Goal: Use online tool/utility: Utilize a website feature to perform a specific function

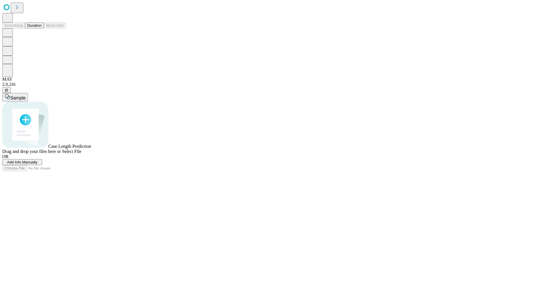
click at [42, 28] on button "Duration" at bounding box center [34, 25] width 19 height 6
click at [26, 96] on span "Sample" at bounding box center [17, 98] width 15 height 5
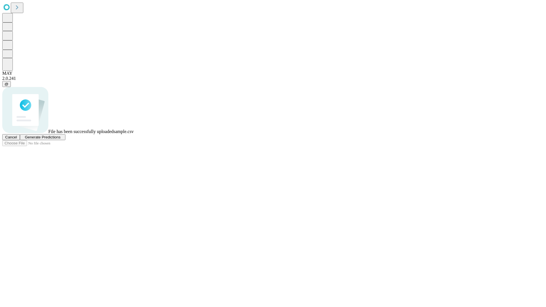
click at [60, 139] on span "Generate Predictions" at bounding box center [43, 137] width 36 height 4
